Goal: Task Accomplishment & Management: Complete application form

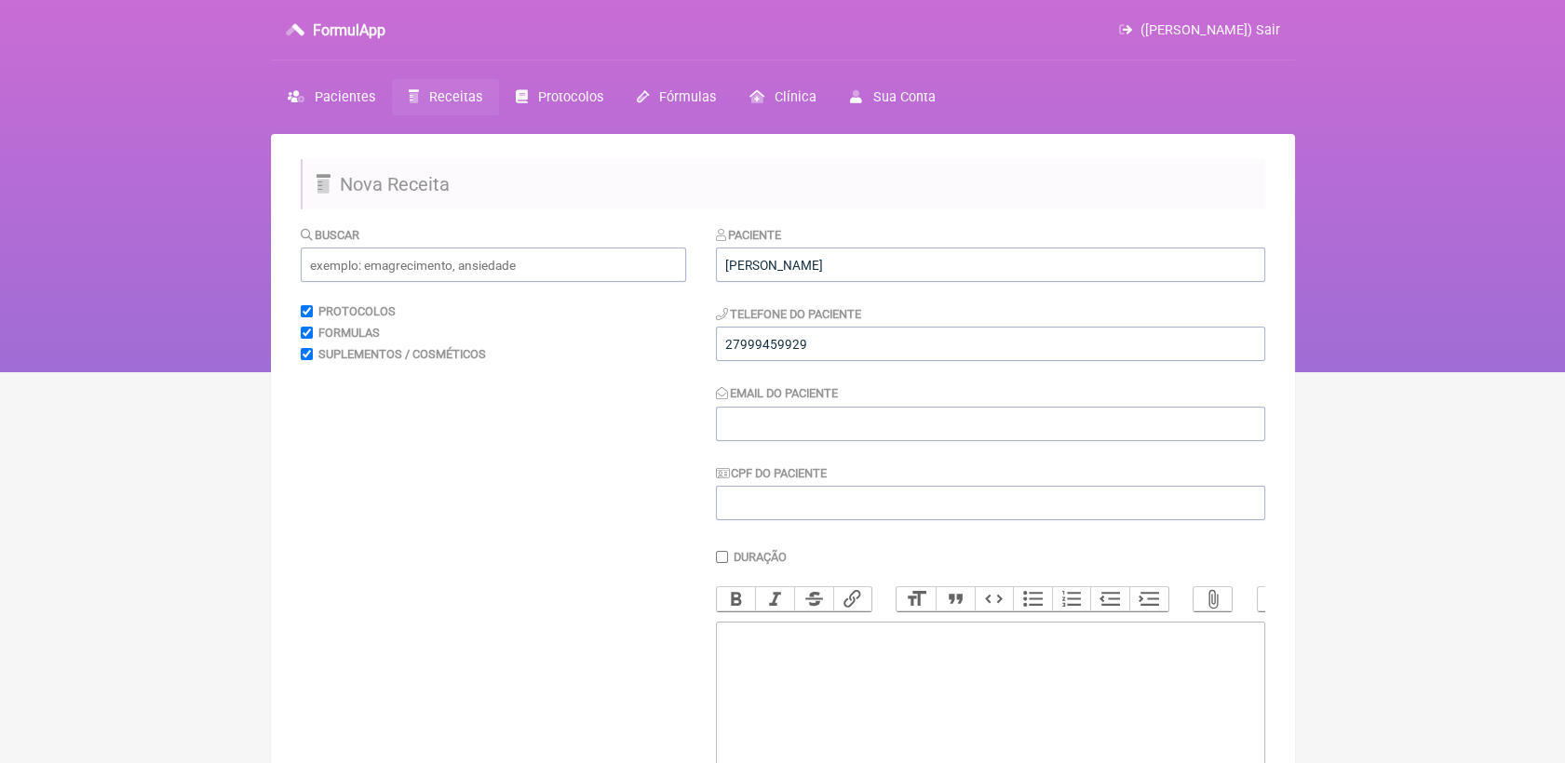
click at [860, 421] on input "Email do Paciente" at bounding box center [990, 424] width 549 height 34
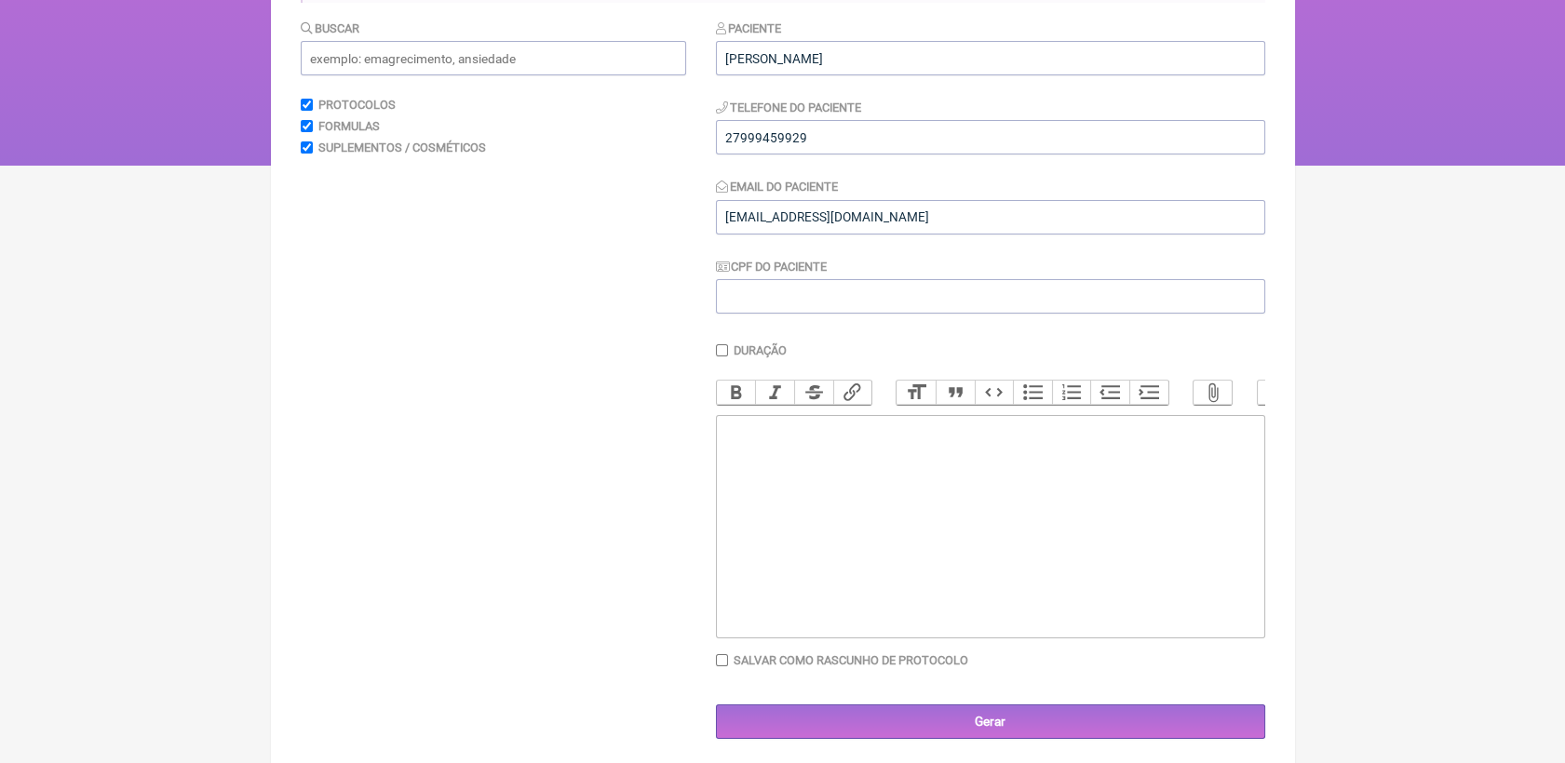
type input "[EMAIL_ADDRESS][DOMAIN_NAME]"
click at [864, 478] on trix-editor at bounding box center [990, 526] width 549 height 223
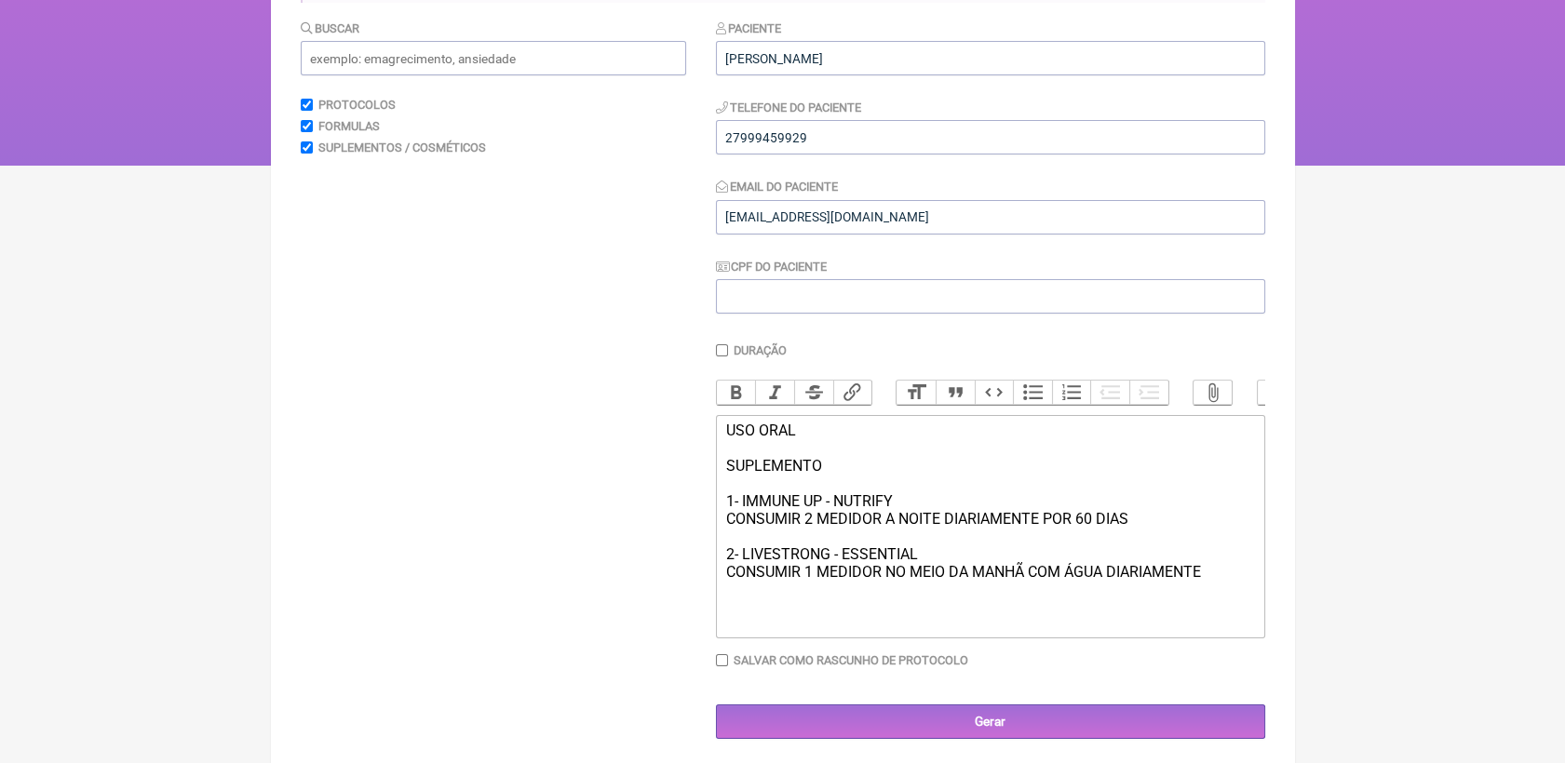
type trix-editor "<div>USO ORAL<br><br>SUPLEMENTO<br><br>1- IMMUNE UP - NUTRIFY&nbsp;<br>CONSUMIR…"
click at [910, 734] on input "Gerar" at bounding box center [990, 722] width 549 height 34
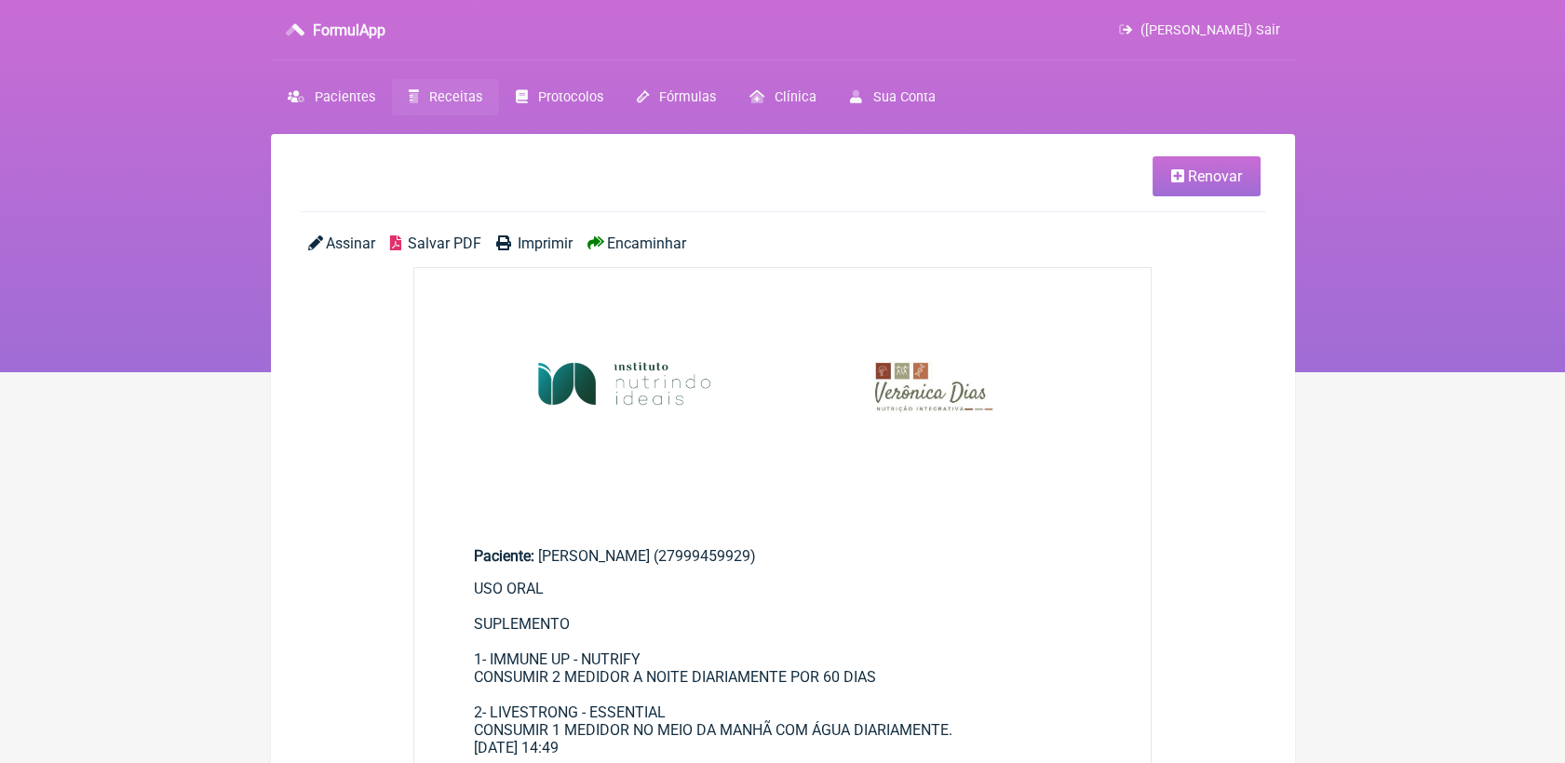
click at [424, 242] on span "Salvar PDF" at bounding box center [445, 244] width 74 height 18
